Goal: Task Accomplishment & Management: Use online tool/utility

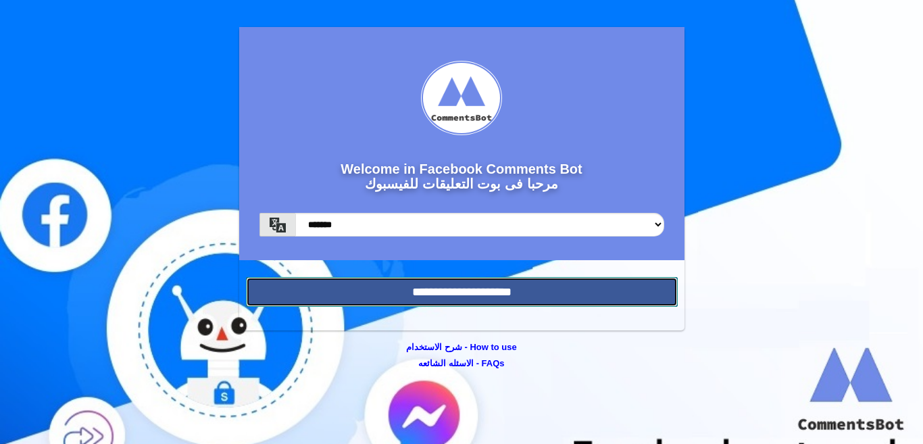
click at [474, 287] on input "**********" at bounding box center [462, 292] width 432 height 30
